Goal: Task Accomplishment & Management: Manage account settings

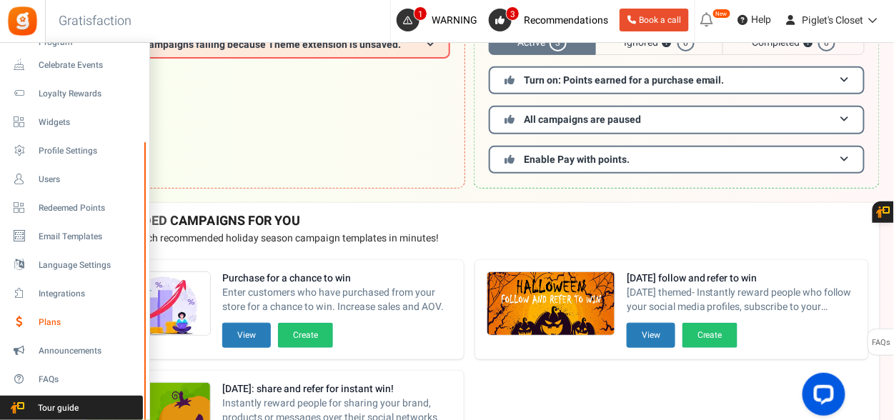
scroll to position [143, 0]
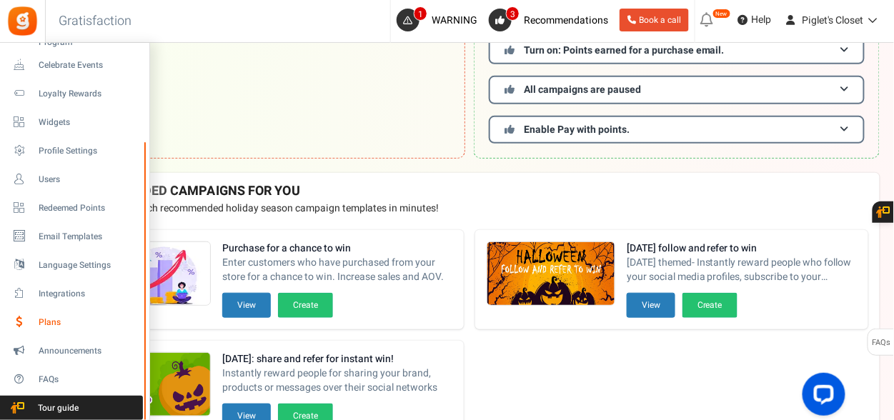
click at [66, 319] on span "Plans" at bounding box center [89, 323] width 100 height 12
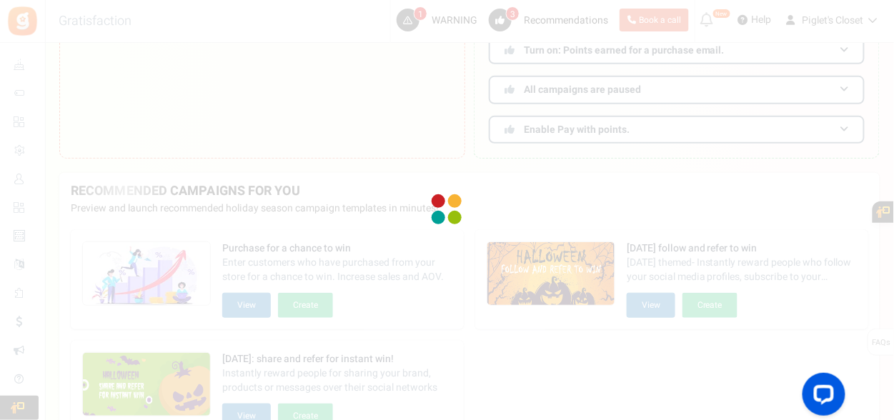
select select "1"
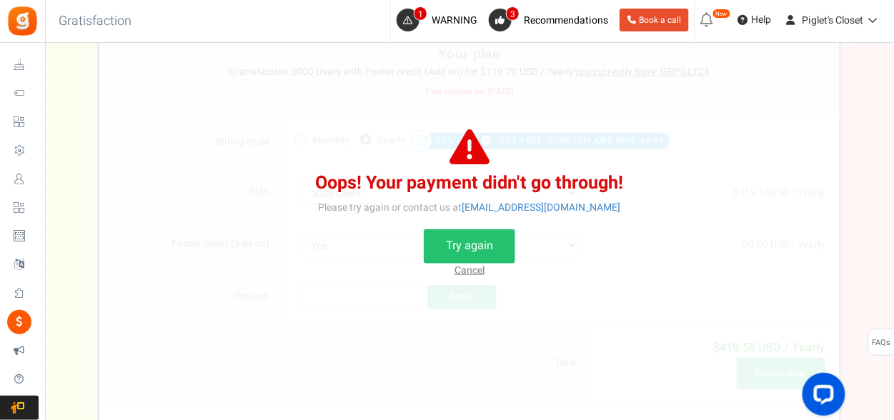
scroll to position [214, 0]
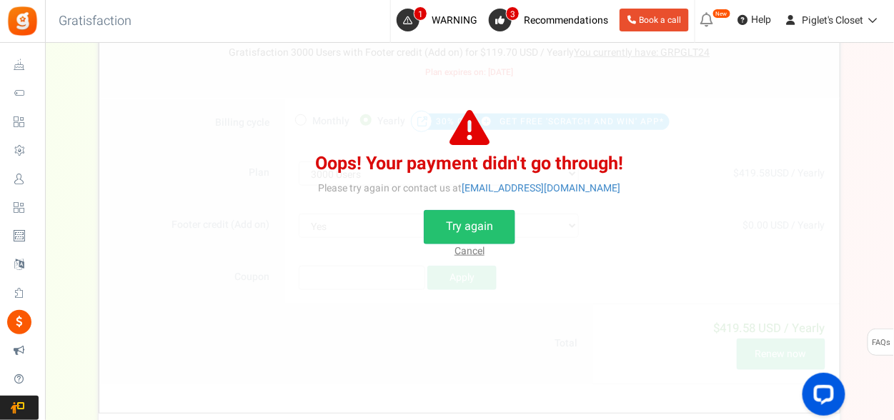
click at [885, 169] on div "Your plan - Gratisfaction 3000 Users with Footer credit (Add on) : $119.70 USD …" at bounding box center [469, 193] width 849 height 524
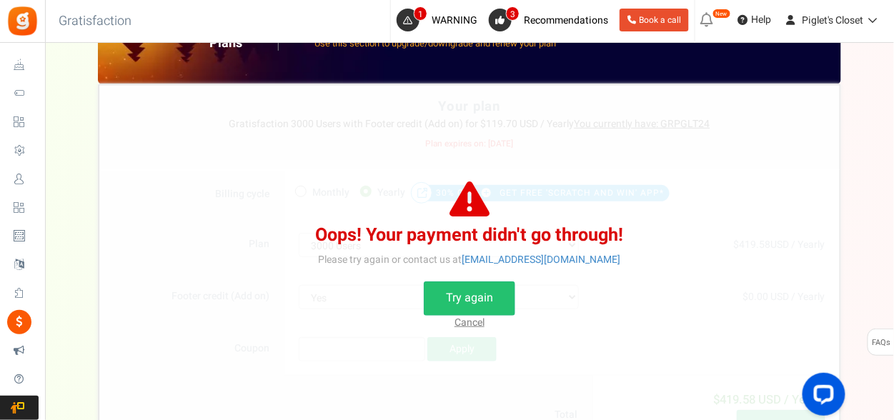
click at [79, 285] on div "Your plan - Gratisfaction 3000 Users with Footer credit (Add on) : $119.70 USD …" at bounding box center [469, 264] width 820 height 524
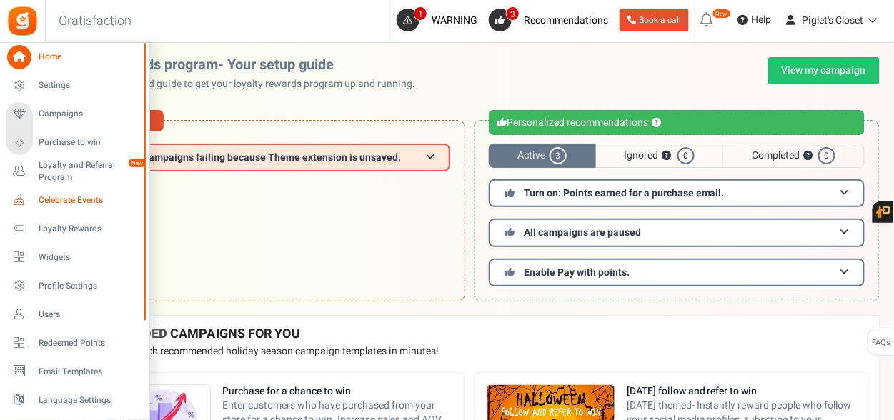
click at [74, 207] on link "Celebrate Events" at bounding box center [74, 200] width 137 height 24
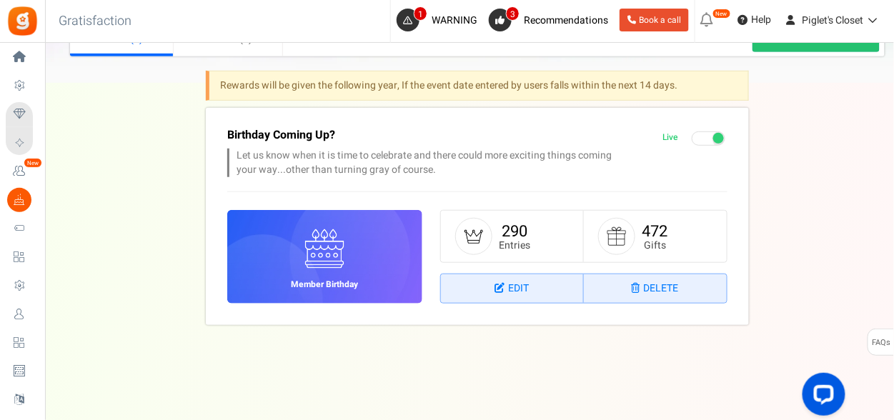
scroll to position [188, 0]
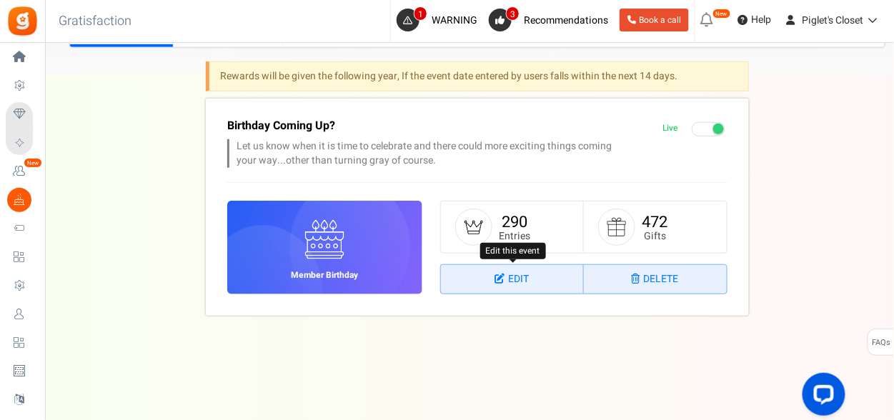
click at [506, 287] on link "Edit" at bounding box center [512, 279] width 143 height 29
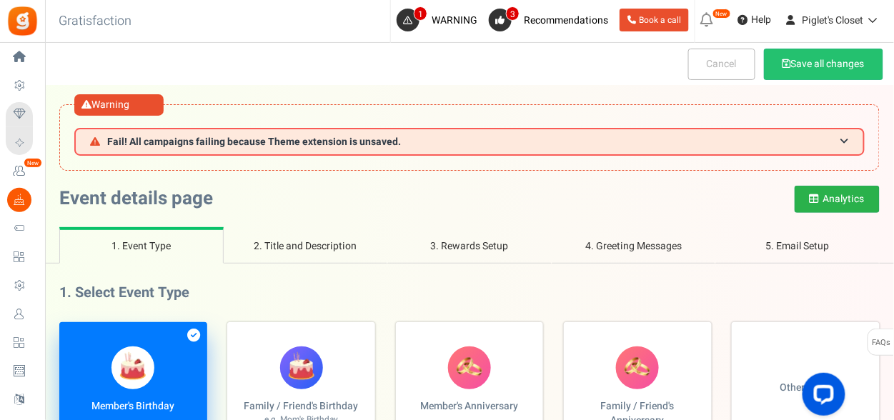
click at [826, 206] on button "Analytics" at bounding box center [837, 199] width 85 height 27
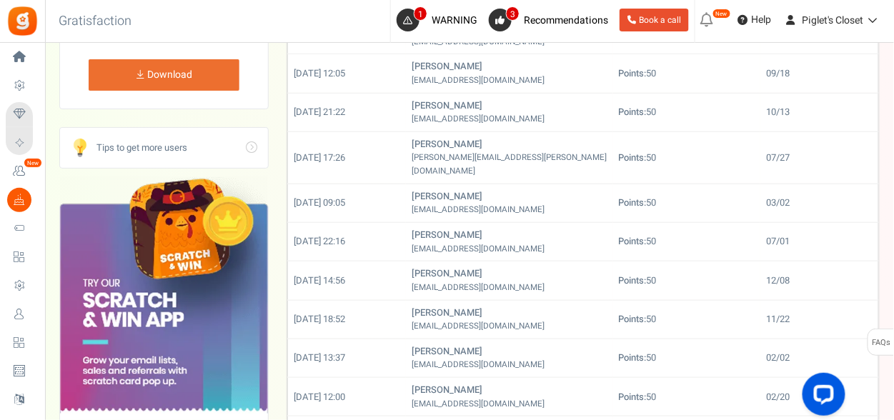
scroll to position [143, 0]
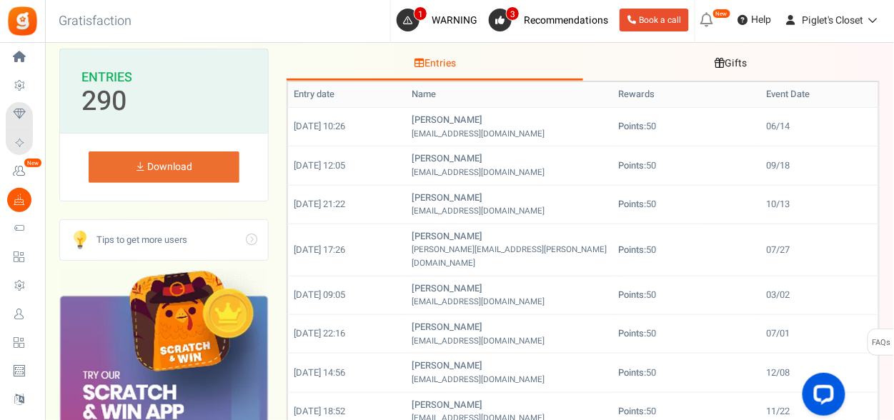
click at [188, 174] on link "Download" at bounding box center [164, 167] width 151 height 31
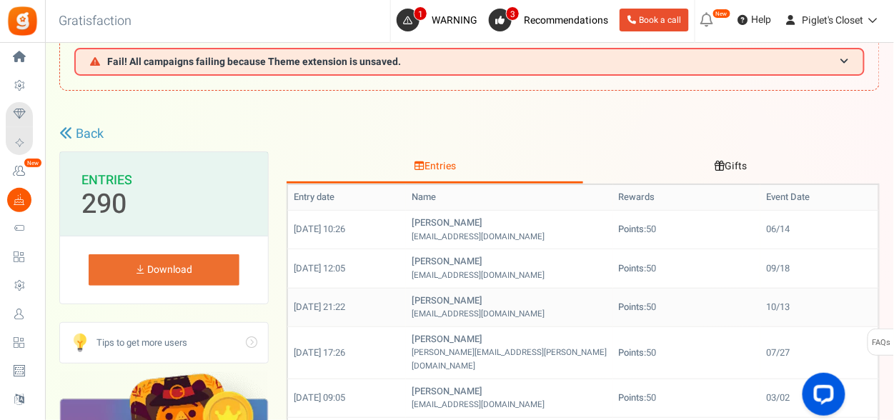
scroll to position [0, 0]
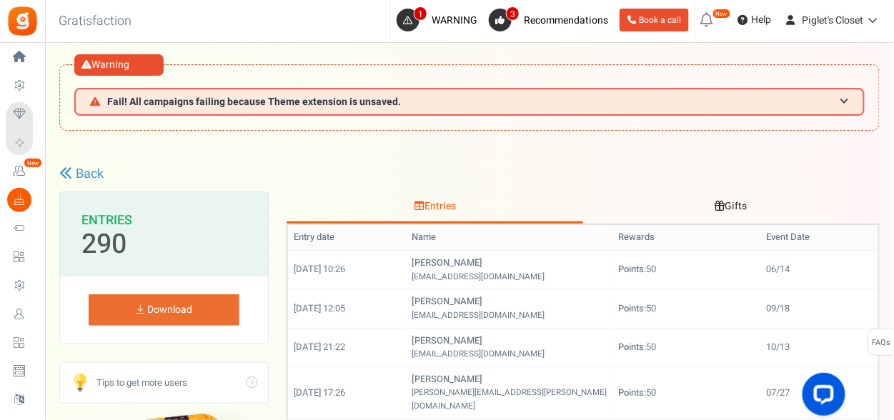
click at [741, 204] on link "Gifts" at bounding box center [730, 208] width 297 height 32
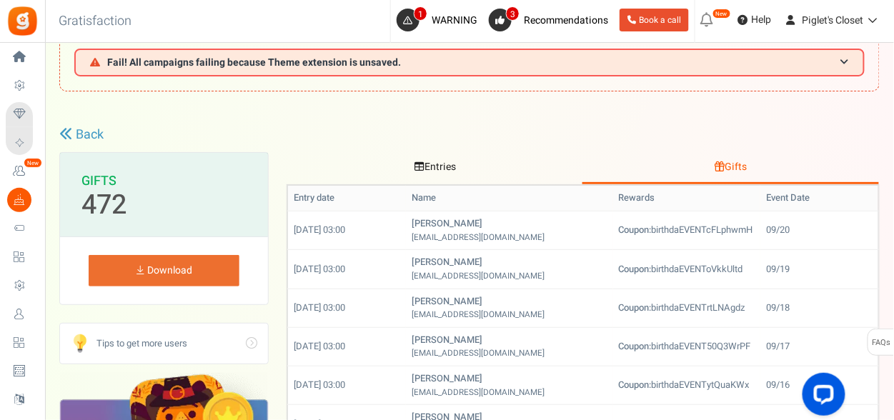
scroll to position [71, 0]
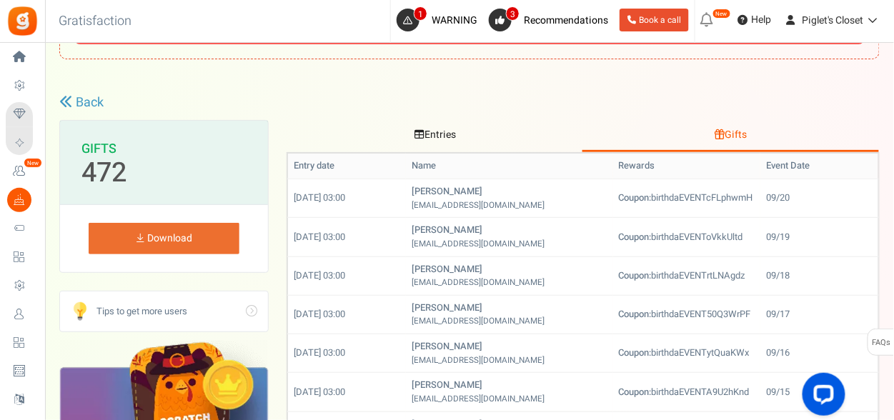
click at [174, 239] on link "Download" at bounding box center [164, 238] width 151 height 31
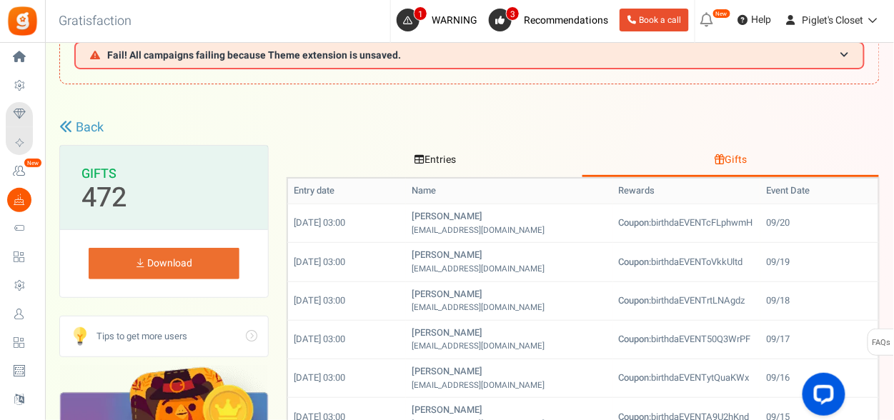
scroll to position [0, 0]
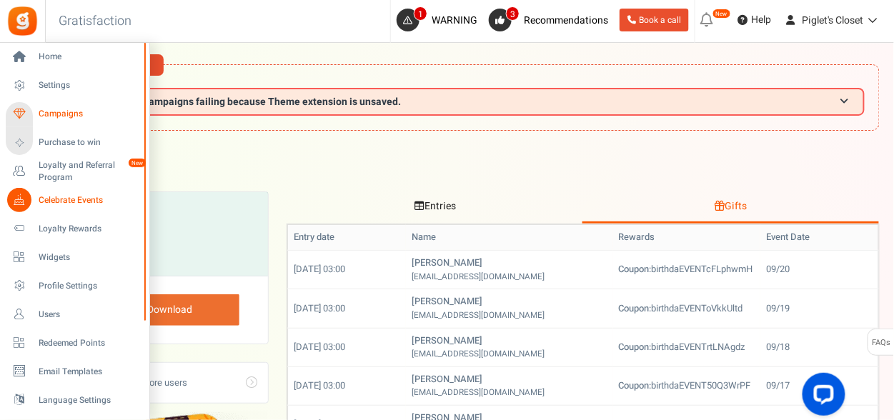
click at [59, 117] on span "Campaigns" at bounding box center [89, 114] width 100 height 12
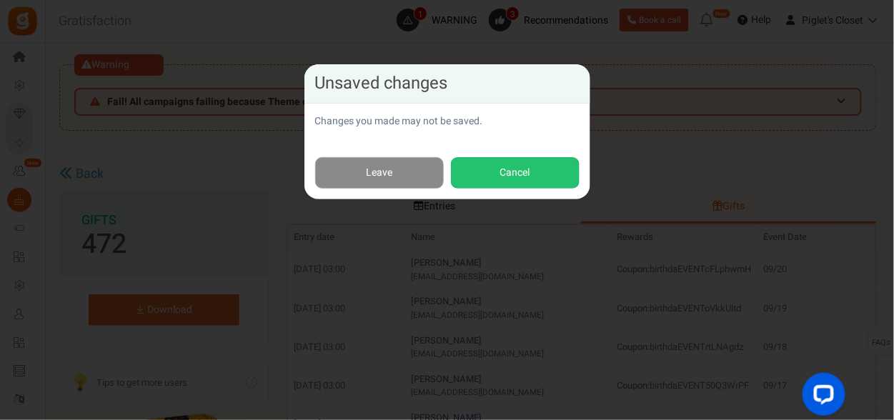
click at [382, 173] on link "Leave" at bounding box center [379, 173] width 129 height 32
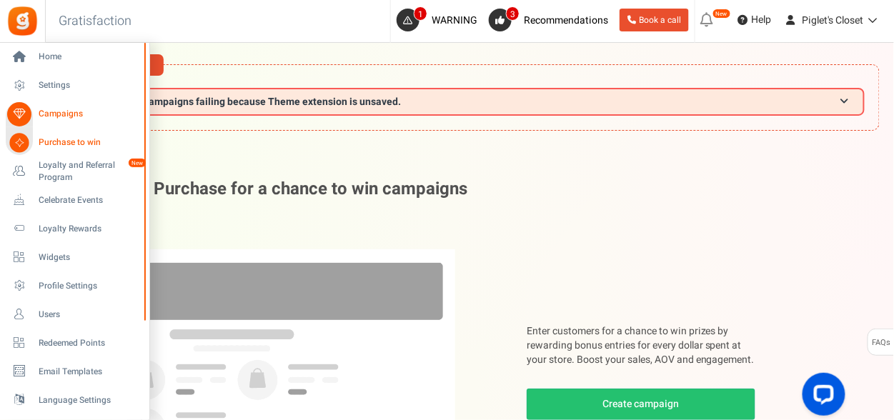
click at [45, 114] on span "Campaigns" at bounding box center [89, 114] width 100 height 12
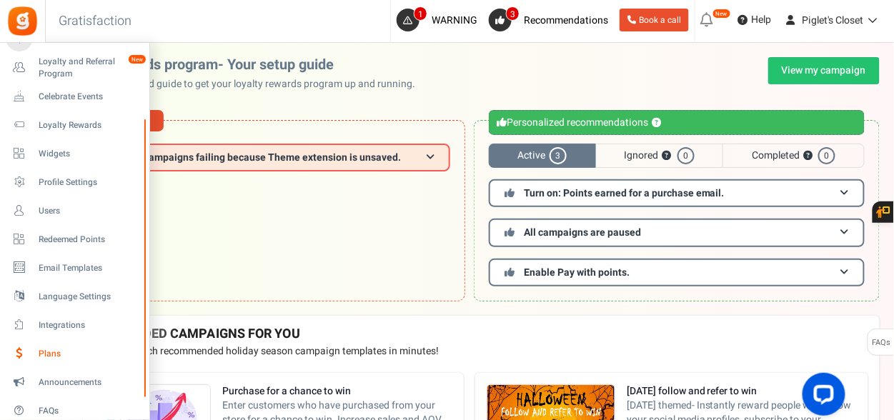
click at [47, 354] on span "Plans" at bounding box center [89, 354] width 100 height 12
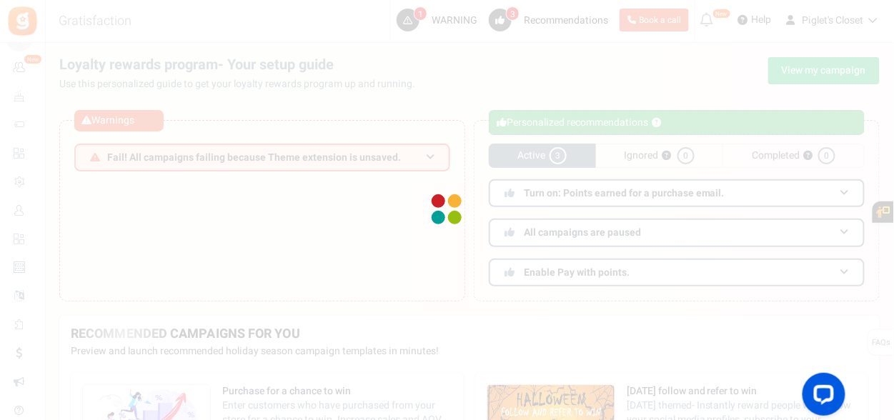
select select "1"
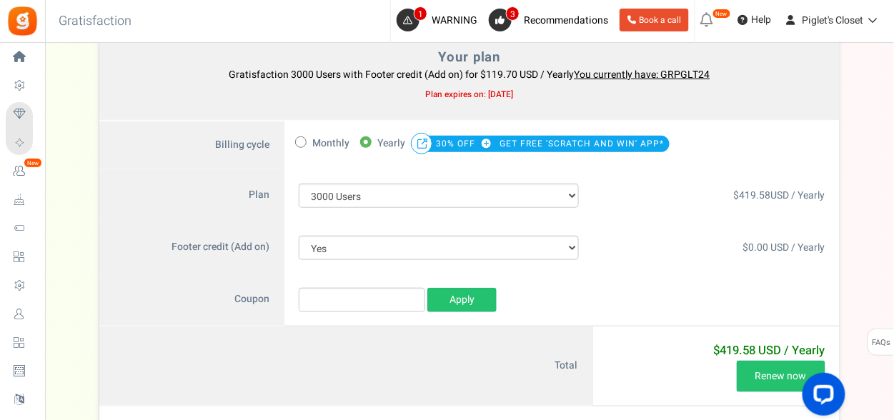
scroll to position [214, 0]
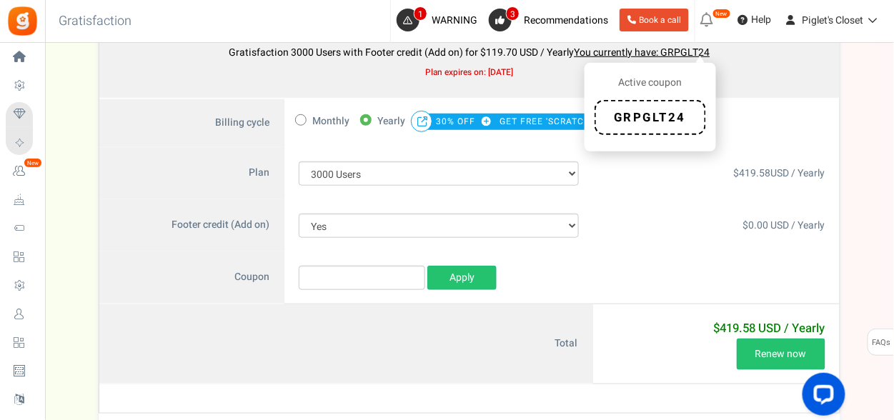
click at [642, 116] on span "GRPGLT24" at bounding box center [650, 117] width 111 height 35
copy span "GRPGLT24"
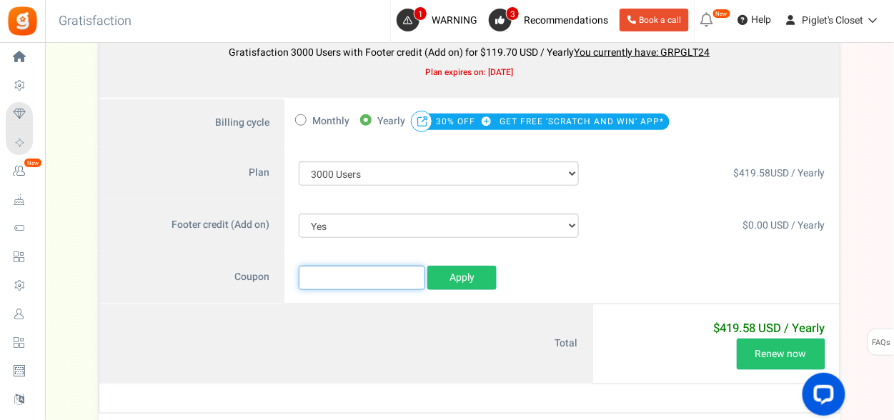
click at [364, 283] on input "text" at bounding box center [362, 278] width 126 height 24
paste input "GRPGLT24"
type input "GRPGLT24"
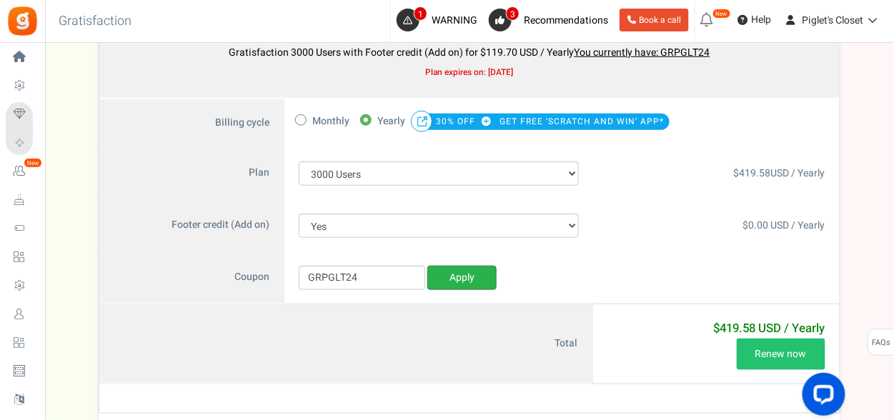
click at [466, 282] on link "Apply" at bounding box center [461, 278] width 69 height 24
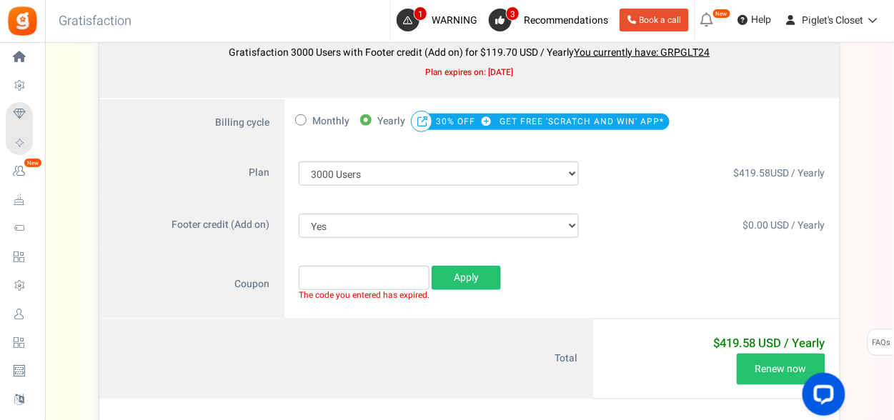
click at [359, 290] on small "The code you entered has expired." at bounding box center [364, 295] width 131 height 10
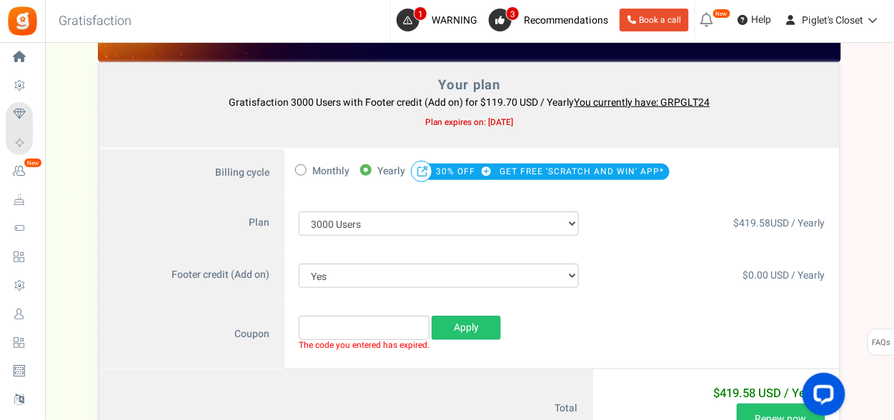
scroll to position [143, 0]
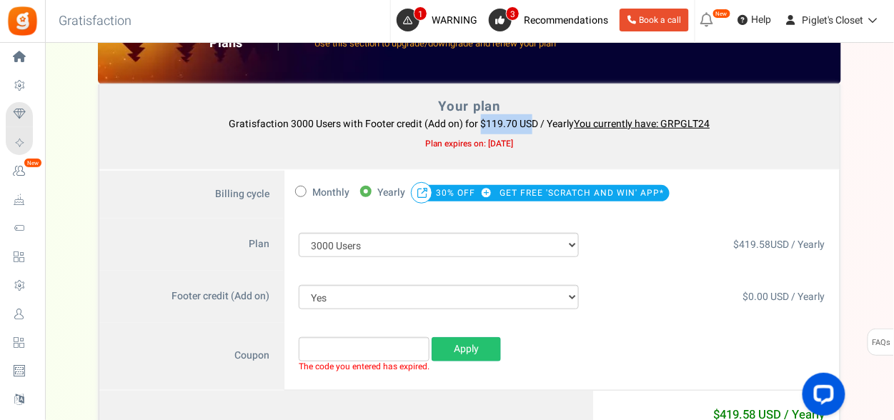
drag, startPoint x: 480, startPoint y: 122, endPoint x: 529, endPoint y: 119, distance: 49.4
click at [529, 119] on b "Gratisfaction 3000 Users with Footer credit (Add on) for $119.70 USD / Yearly Y…" at bounding box center [469, 123] width 481 height 15
click at [530, 120] on b "Gratisfaction 3000 Users with Footer credit (Add on) for $119.70 USD / Yearly Y…" at bounding box center [469, 123] width 481 height 15
drag, startPoint x: 530, startPoint y: 120, endPoint x: 473, endPoint y: 121, distance: 56.5
click at [473, 121] on b "Gratisfaction 3000 Users with Footer credit (Add on) for $119.70 USD / Yearly Y…" at bounding box center [469, 123] width 481 height 15
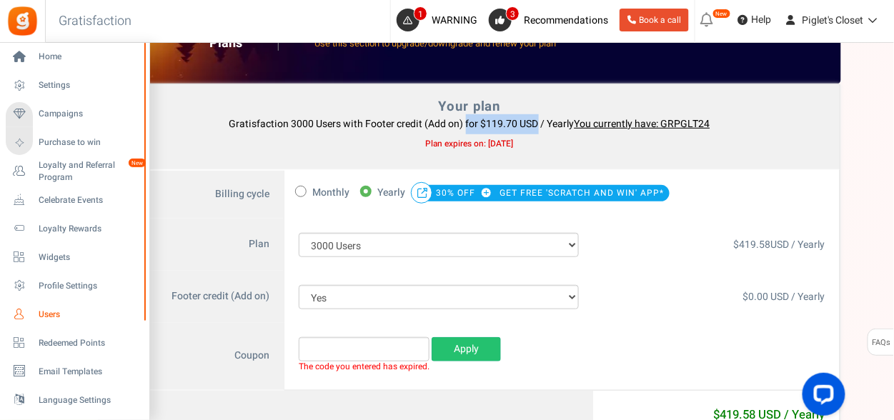
click at [48, 311] on span "Users" at bounding box center [89, 315] width 100 height 12
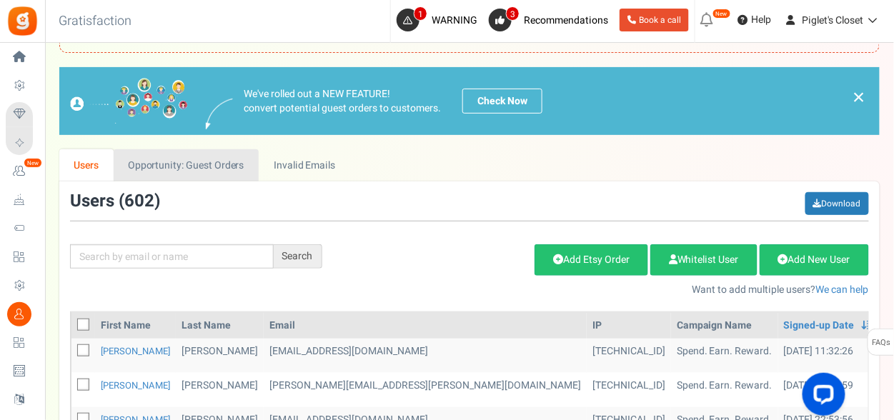
scroll to position [143, 0]
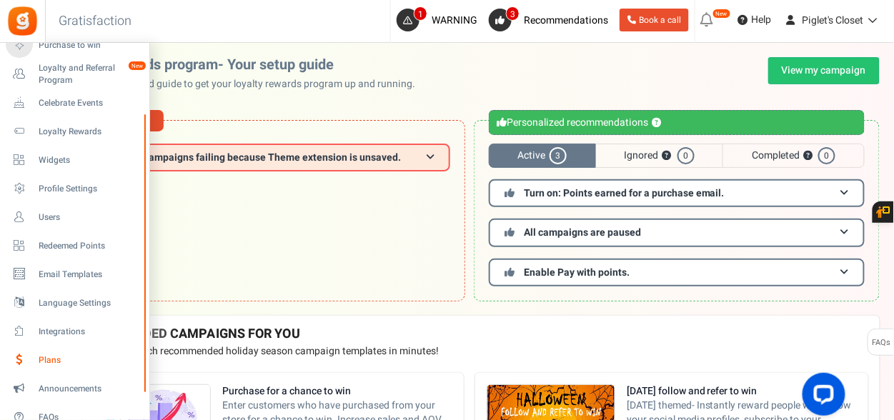
click at [67, 351] on link "Plans" at bounding box center [74, 360] width 137 height 24
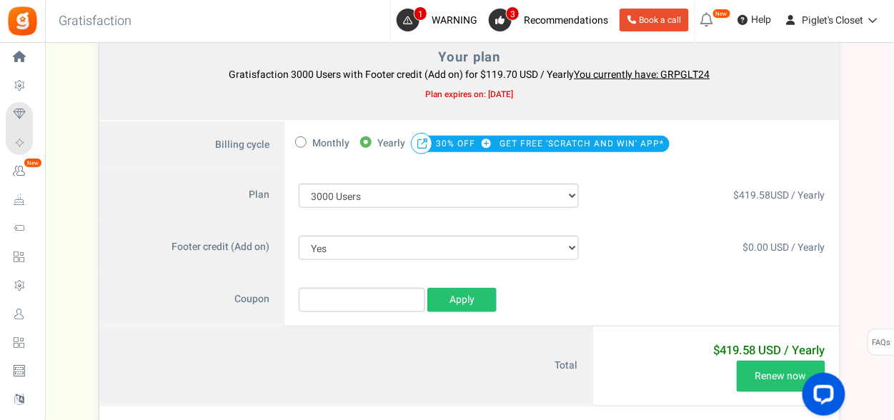
scroll to position [214, 0]
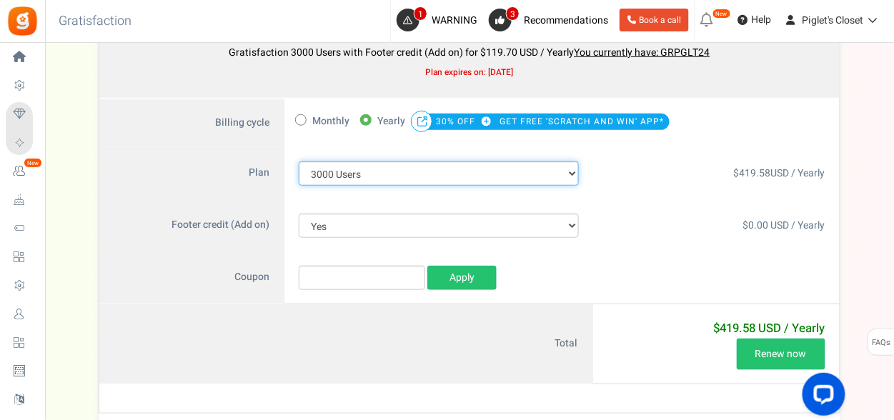
click at [401, 169] on select "100 Users 200 Users 500 Users 1000 Users 2000 Users 3000 Users 4000 Users 5000 …" at bounding box center [439, 174] width 280 height 24
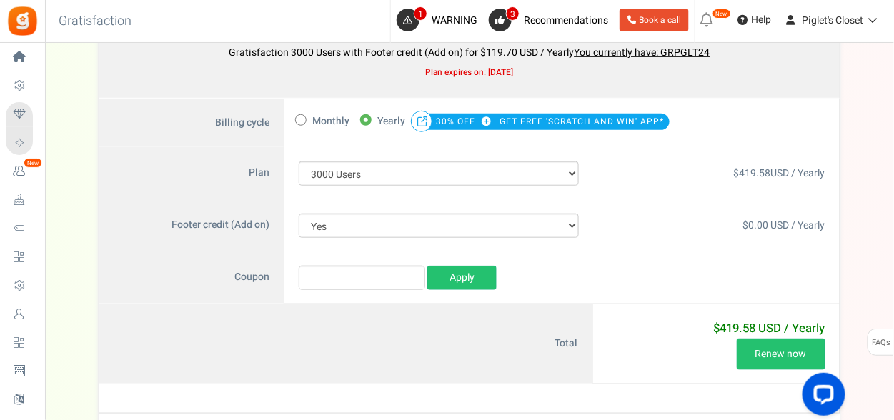
click at [139, 265] on label "Coupon" at bounding box center [191, 278] width 185 height 53
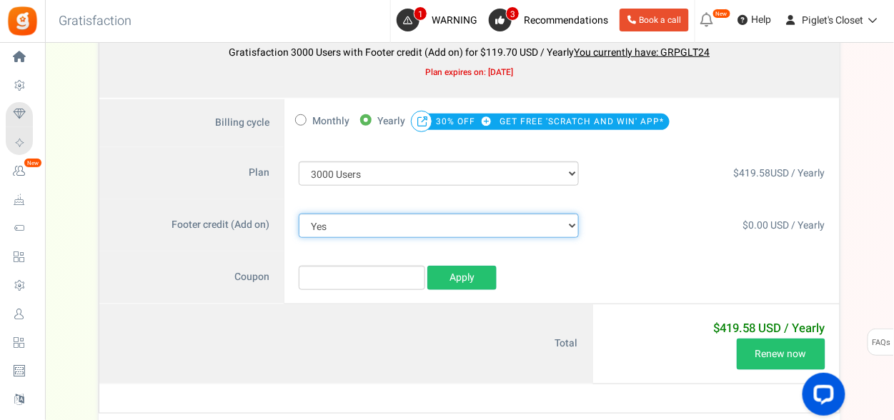
click at [369, 231] on select "No Thanks Yes" at bounding box center [439, 226] width 280 height 24
select select "0"
click at [299, 214] on select "No Thanks Yes" at bounding box center [439, 226] width 280 height 24
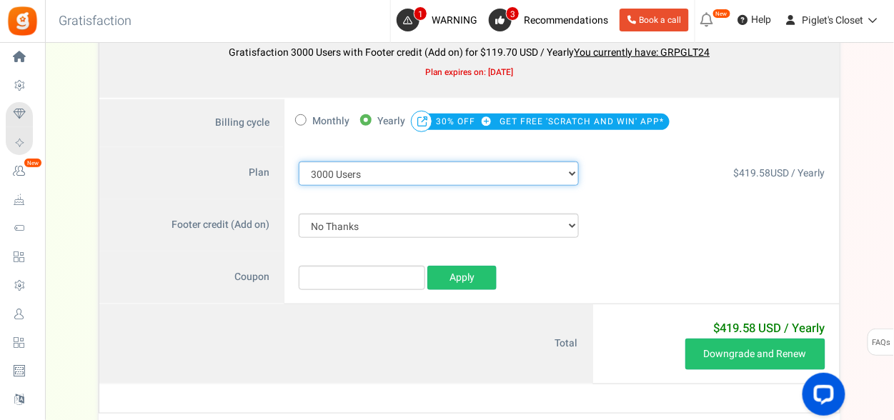
click at [386, 171] on select "100 Users 200 Users 500 Users 1000 Users 2000 Users 3000 Users 4000 Users 5000 …" at bounding box center [439, 174] width 280 height 24
click at [299, 162] on select "100 Users 200 Users 500 Users 1000 Users 2000 Users 3000 Users 4000 Users 5000 …" at bounding box center [439, 174] width 280 height 24
click at [354, 168] on select "100 Users 200 Users 500 Users 1000 Users 2000 Users 3000 Users 4000 Users 5000 …" at bounding box center [439, 174] width 280 height 24
click at [299, 162] on select "100 Users 200 Users 500 Users 1000 Users 2000 Users 3000 Users 4000 Users 5000 …" at bounding box center [439, 174] width 280 height 24
click at [369, 164] on select "100 Users 200 Users 500 Users 1000 Users 2000 Users 3000 Users 4000 Users 5000 …" at bounding box center [439, 174] width 280 height 24
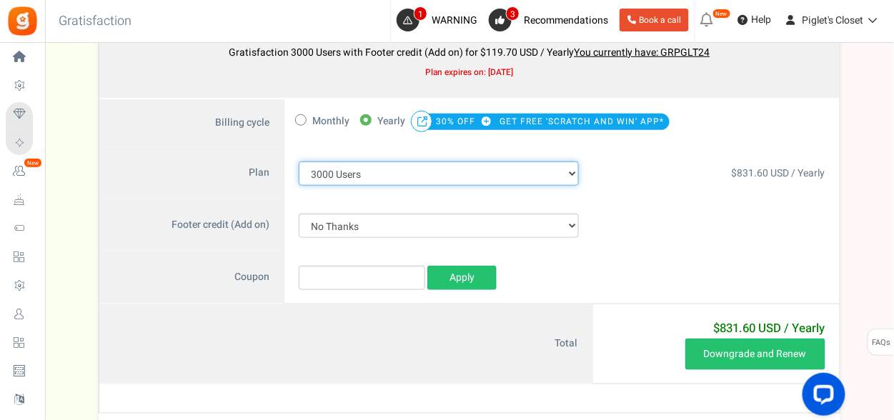
click at [299, 162] on select "100 Users 200 Users 500 Users 1000 Users 2000 Users 3000 Users 4000 Users 5000 …" at bounding box center [439, 174] width 280 height 24
click at [425, 172] on select "100 Users 200 Users 500 Users 1000 Users 2000 Users 3000 Users 4000 Users 5000 …" at bounding box center [439, 174] width 280 height 24
click at [299, 162] on select "100 Users 200 Users 500 Users 1000 Users 2000 Users 3000 Users 4000 Users 5000 …" at bounding box center [439, 174] width 280 height 24
click at [356, 174] on select "100 Users 200 Users 500 Users 1000 Users 2000 Users 3000 Users 4000 Users 5000 …" at bounding box center [439, 174] width 280 height 24
click at [299, 162] on select "100 Users 200 Users 500 Users 1000 Users 2000 Users 3000 Users 4000 Users 5000 …" at bounding box center [439, 174] width 280 height 24
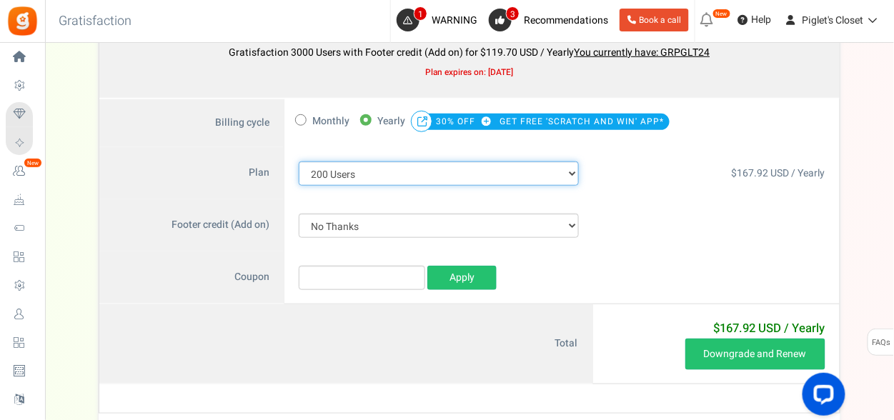
click at [374, 169] on select "100 Users 200 Users 500 Users 1000 Users 2000 Users 3000 Users 4000 Users 5000 …" at bounding box center [439, 174] width 280 height 24
select select "711"
click at [299, 162] on select "100 Users 200 Users 500 Users 1000 Users 2000 Users 3000 Users 4000 Users 5000 …" at bounding box center [439, 174] width 280 height 24
click at [372, 165] on select "100 Users 200 Users 500 Users 1000 Users 2000 Users 3000 Users 4000 Users 5000 …" at bounding box center [439, 174] width 280 height 24
click at [379, 174] on select "100 Users 200 Users 500 Users 1000 Users 2000 Users 3000 Users 4000 Users 5000 …" at bounding box center [439, 174] width 280 height 24
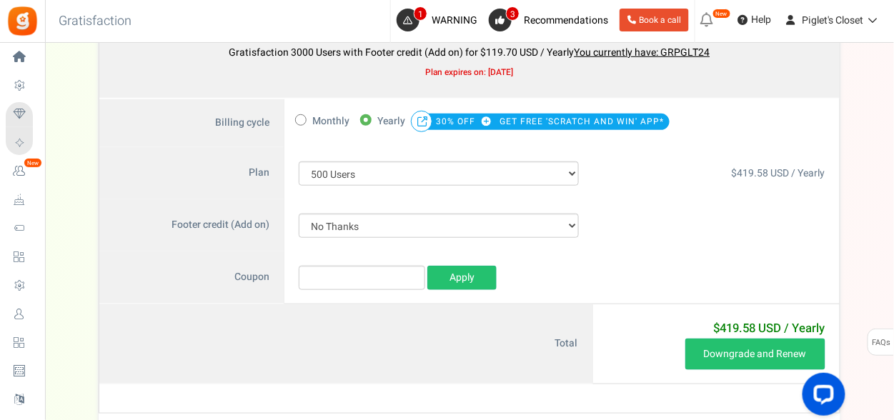
drag, startPoint x: 169, startPoint y: 184, endPoint x: 193, endPoint y: 190, distance: 24.4
click at [169, 184] on label "Plan" at bounding box center [191, 173] width 185 height 53
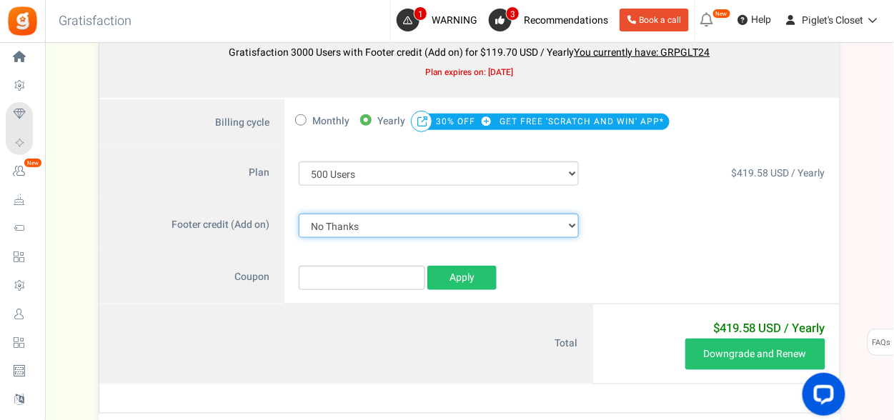
click at [319, 221] on select "No Thanks Yes" at bounding box center [439, 226] width 280 height 24
select select "1"
click at [299, 214] on select "No Thanks Yes" at bounding box center [439, 226] width 280 height 24
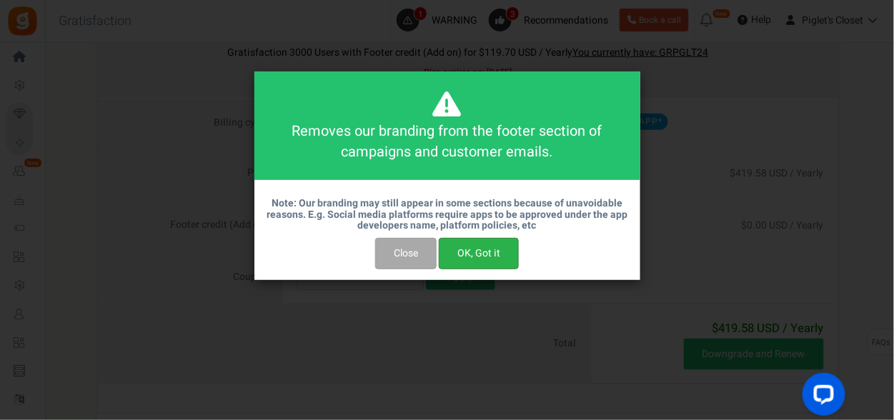
click at [470, 248] on button "OK, Got it" at bounding box center [479, 253] width 80 height 31
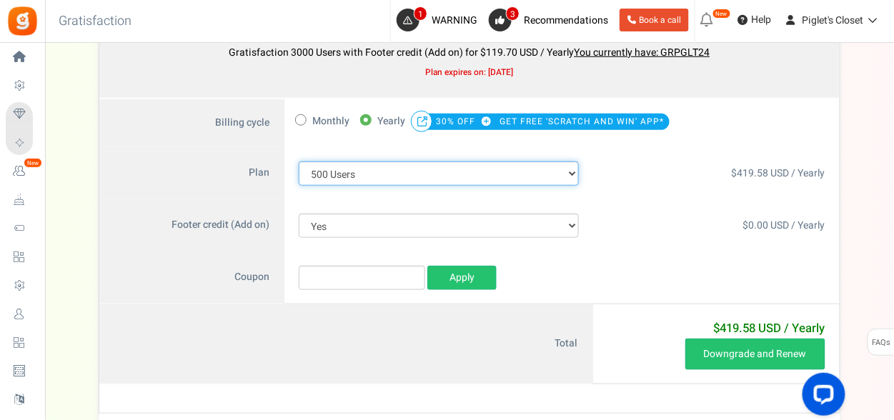
click at [420, 172] on select "100 Users 200 Users 500 Users 1000 Users 2000 Users 3000 Users 4000 Users 5000 …" at bounding box center [439, 174] width 280 height 24
select select "881"
click at [299, 162] on select "100 Users 200 Users 500 Users 1000 Users 2000 Users 3000 Users 4000 Users 5000 …" at bounding box center [439, 174] width 280 height 24
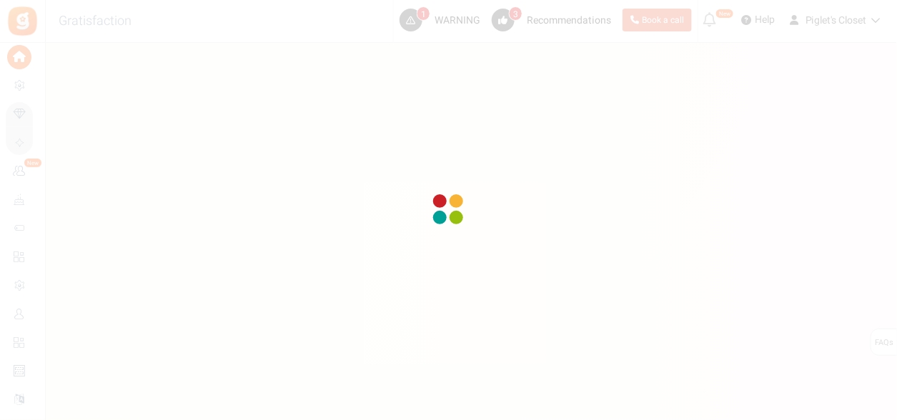
select select "1"
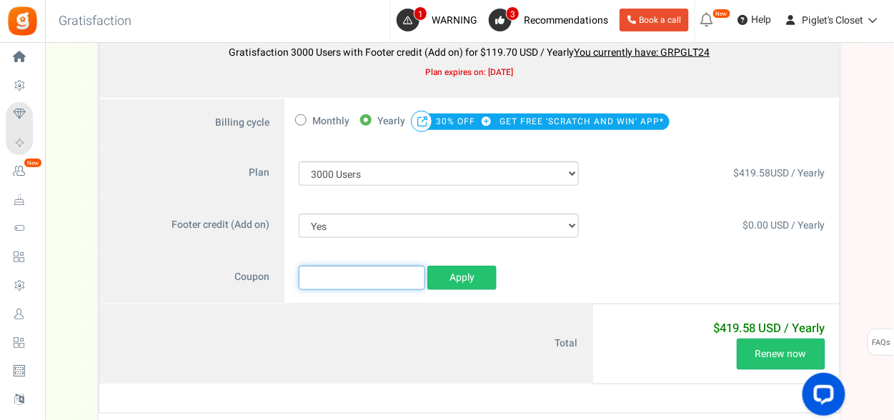
click at [341, 282] on input "text" at bounding box center [362, 278] width 126 height 24
paste input "CLOSET3000"
type input "CLOSET3000"
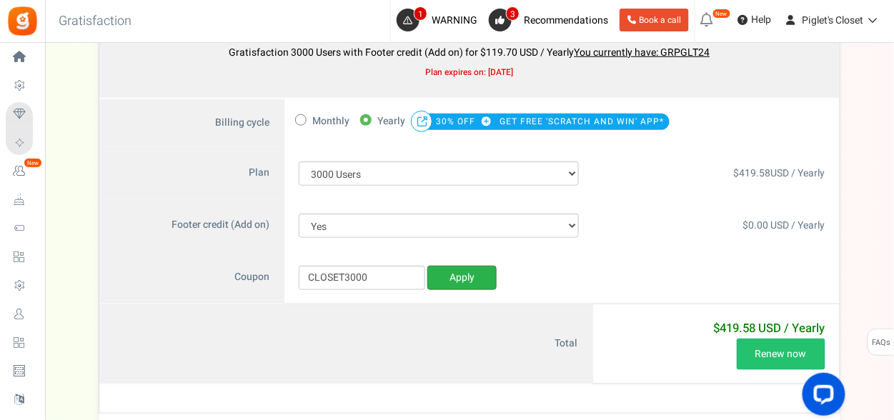
click at [473, 275] on link "Apply" at bounding box center [461, 278] width 69 height 24
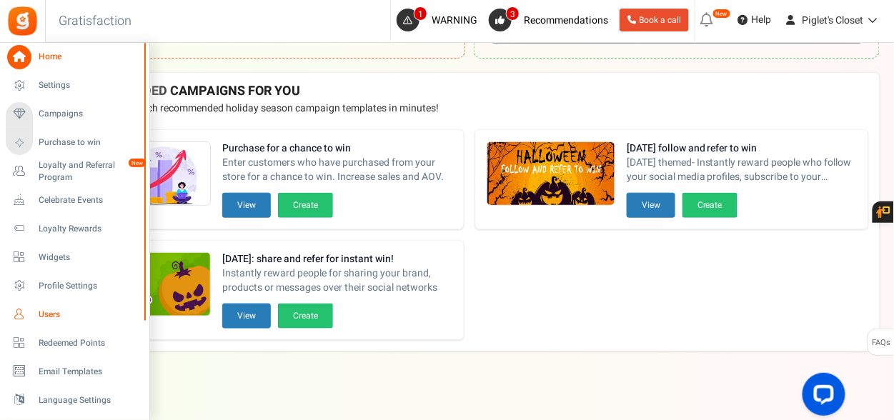
click at [44, 317] on span "Users" at bounding box center [89, 315] width 100 height 12
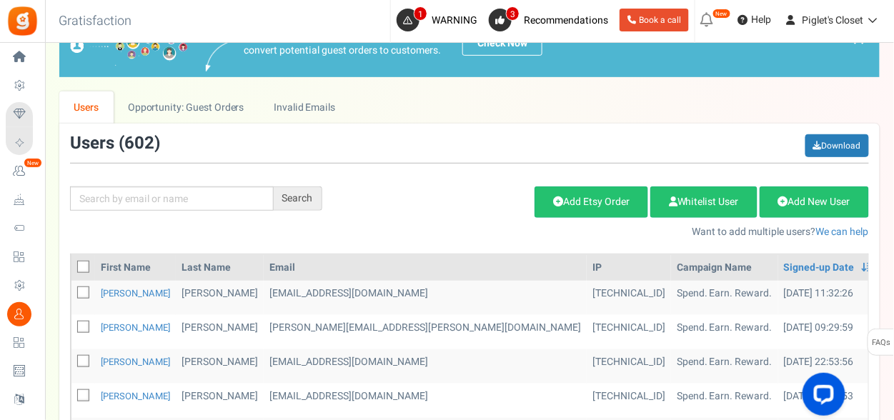
scroll to position [214, 0]
